Goal: Complete application form

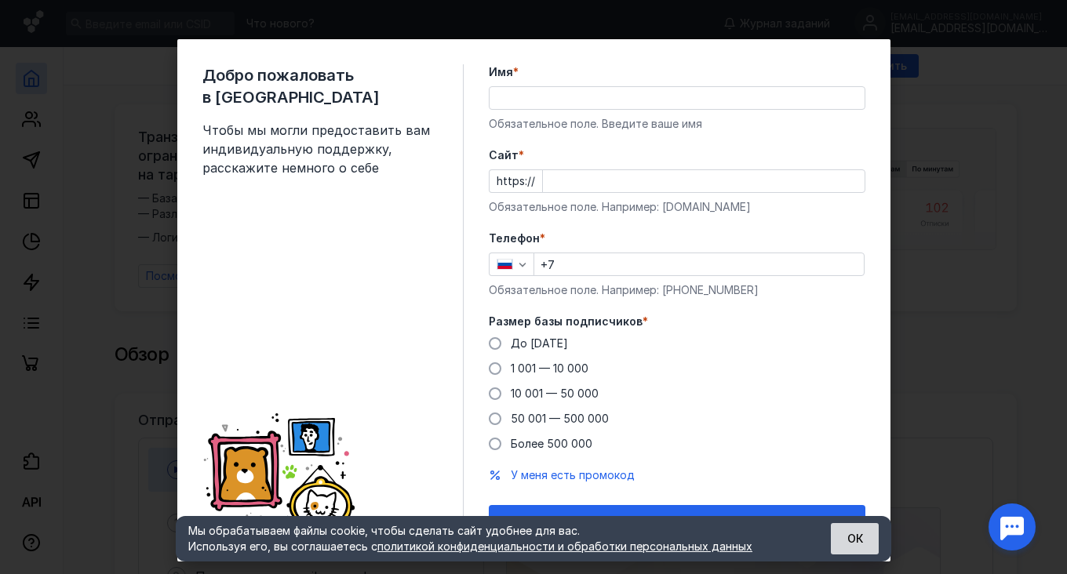
click at [852, 547] on button "ОК" at bounding box center [855, 538] width 48 height 31
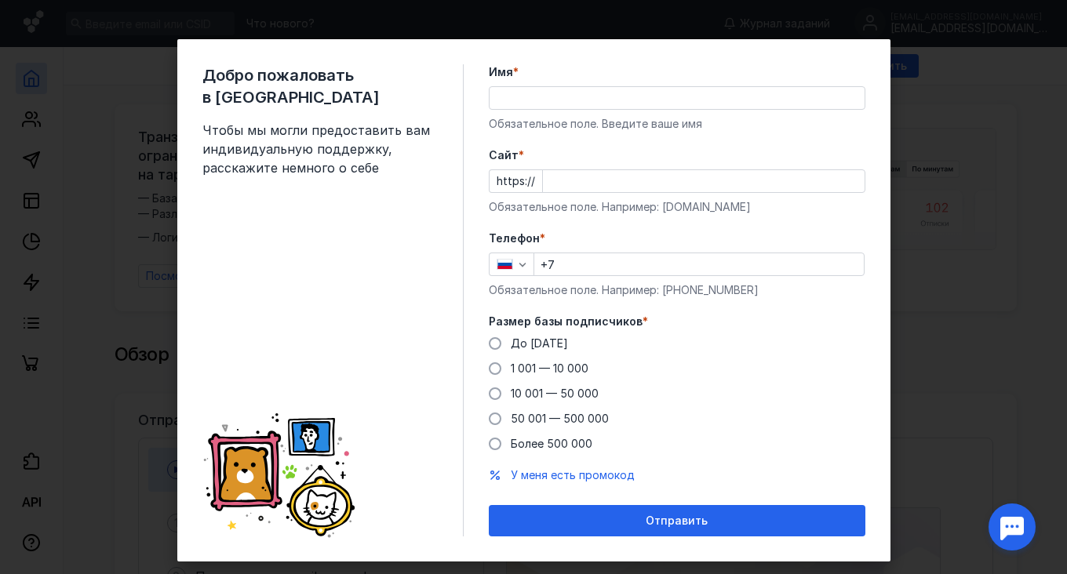
click at [921, 353] on div "Добро пожаловать в Sendsay Чтобы мы могли предоставить вам индивидуальную подде…" at bounding box center [533, 287] width 1067 height 574
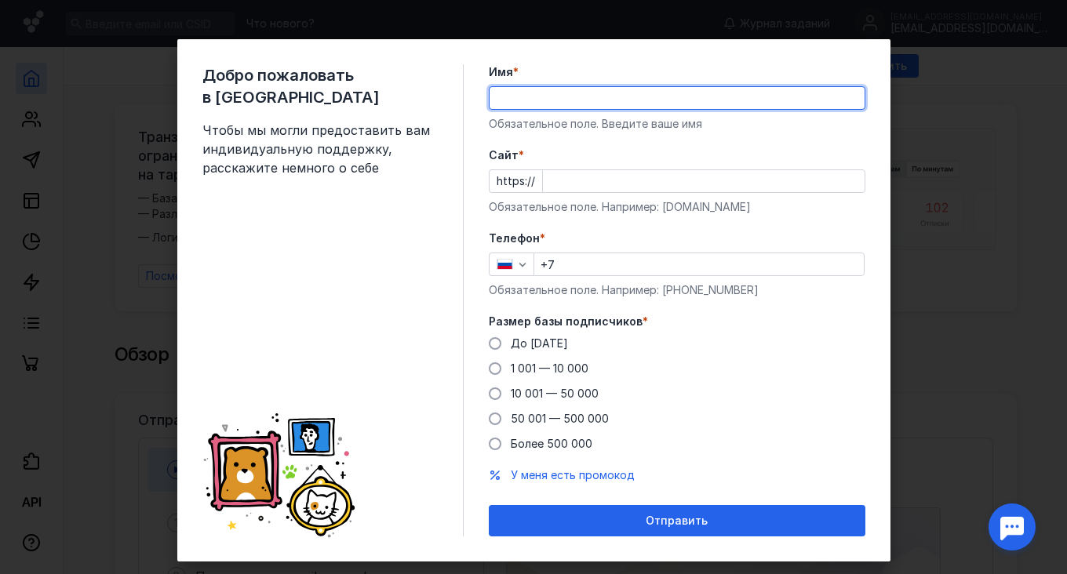
click at [833, 93] on input "Имя *" at bounding box center [677, 98] width 375 height 22
type input "[PERSON_NAME]"
type input "[PHONE_NUMBER]"
click at [760, 97] on input "[PERSON_NAME]" at bounding box center [677, 98] width 375 height 22
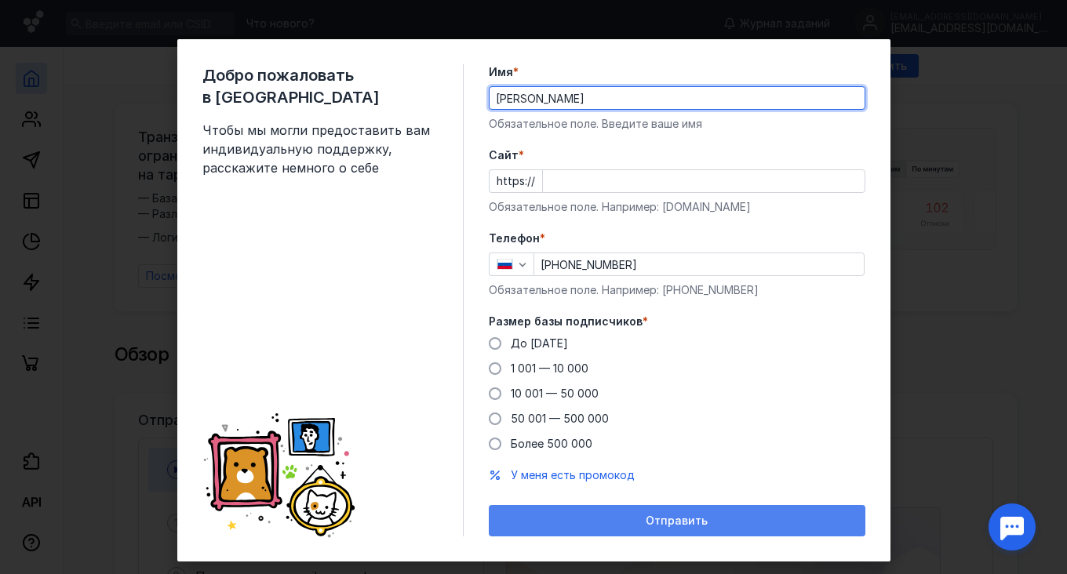
type input "[PERSON_NAME]"
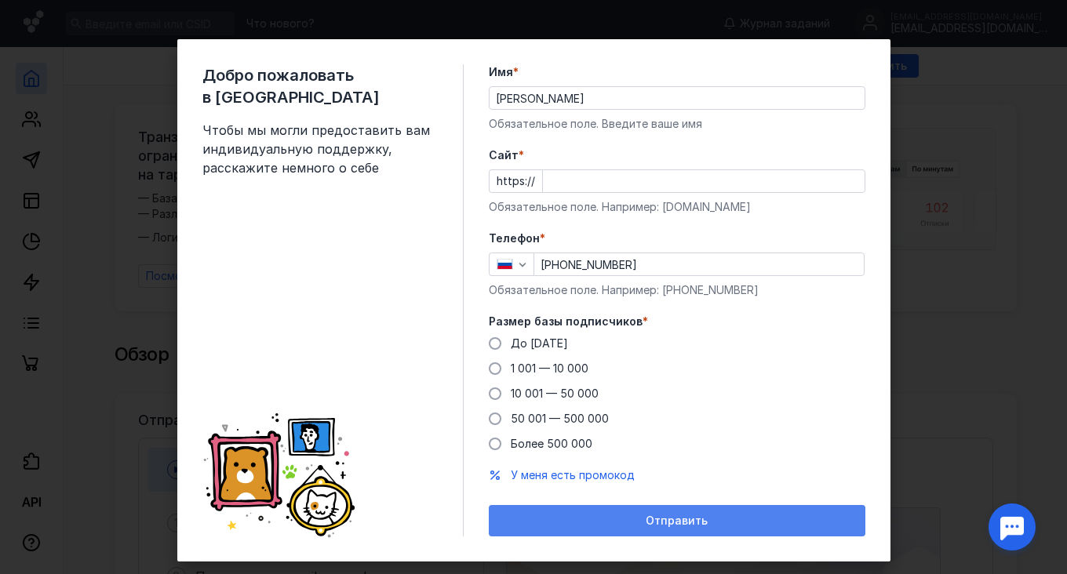
click at [731, 520] on div "Отправить" at bounding box center [677, 521] width 361 height 13
